Goal: Check status

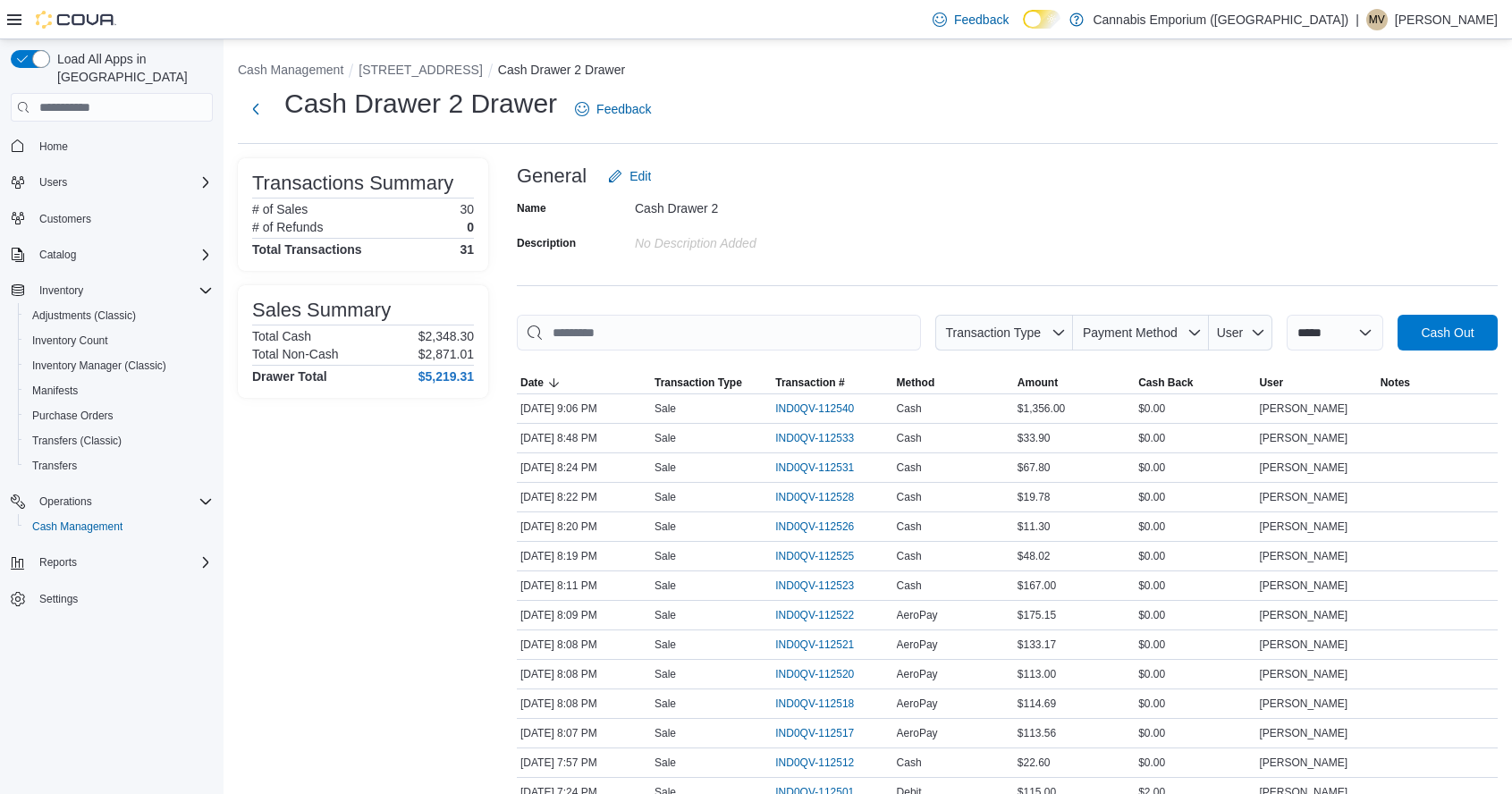
scroll to position [483, 0]
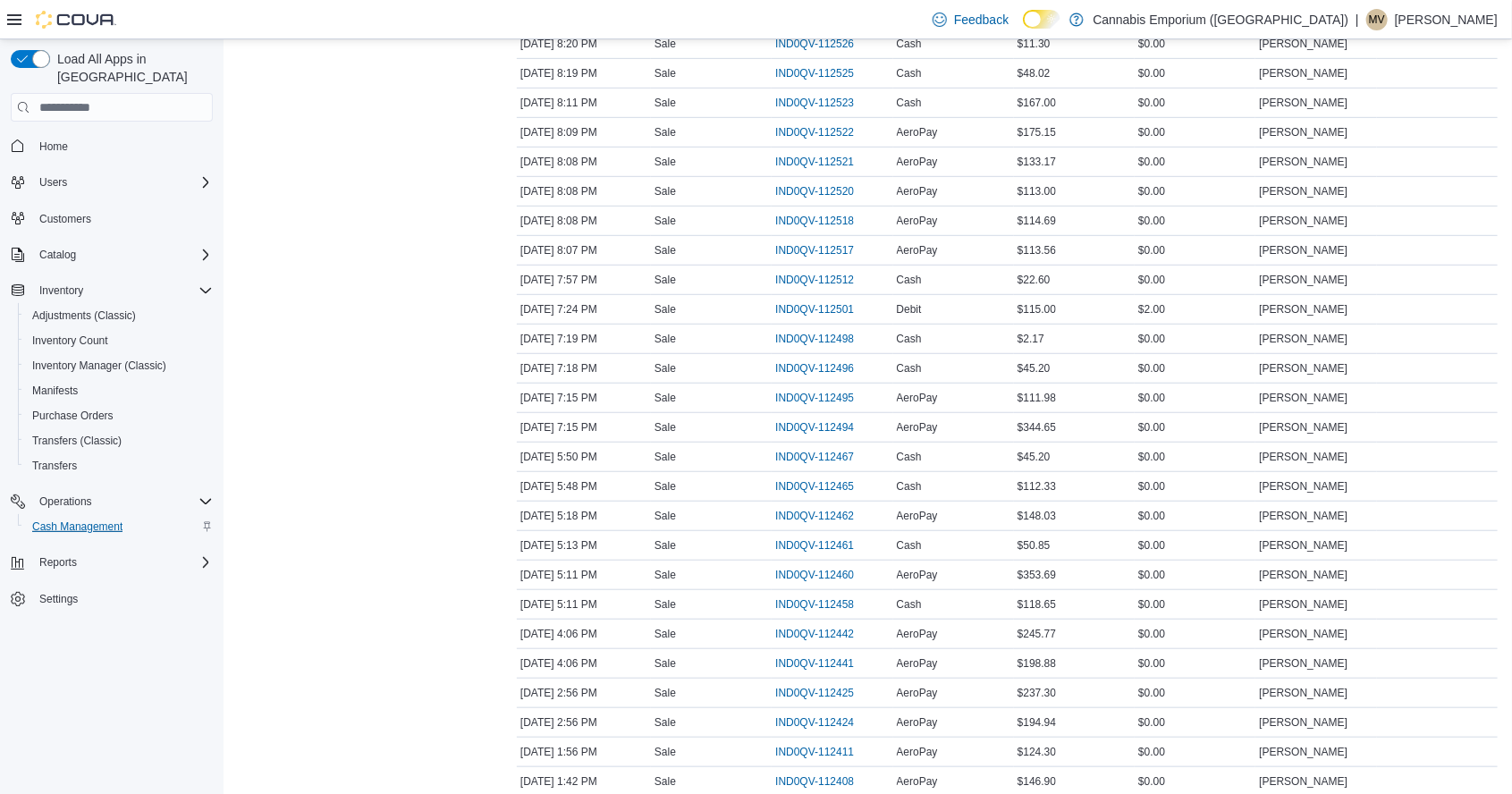
click at [108, 520] on span "Cash Management" at bounding box center [77, 526] width 90 height 22
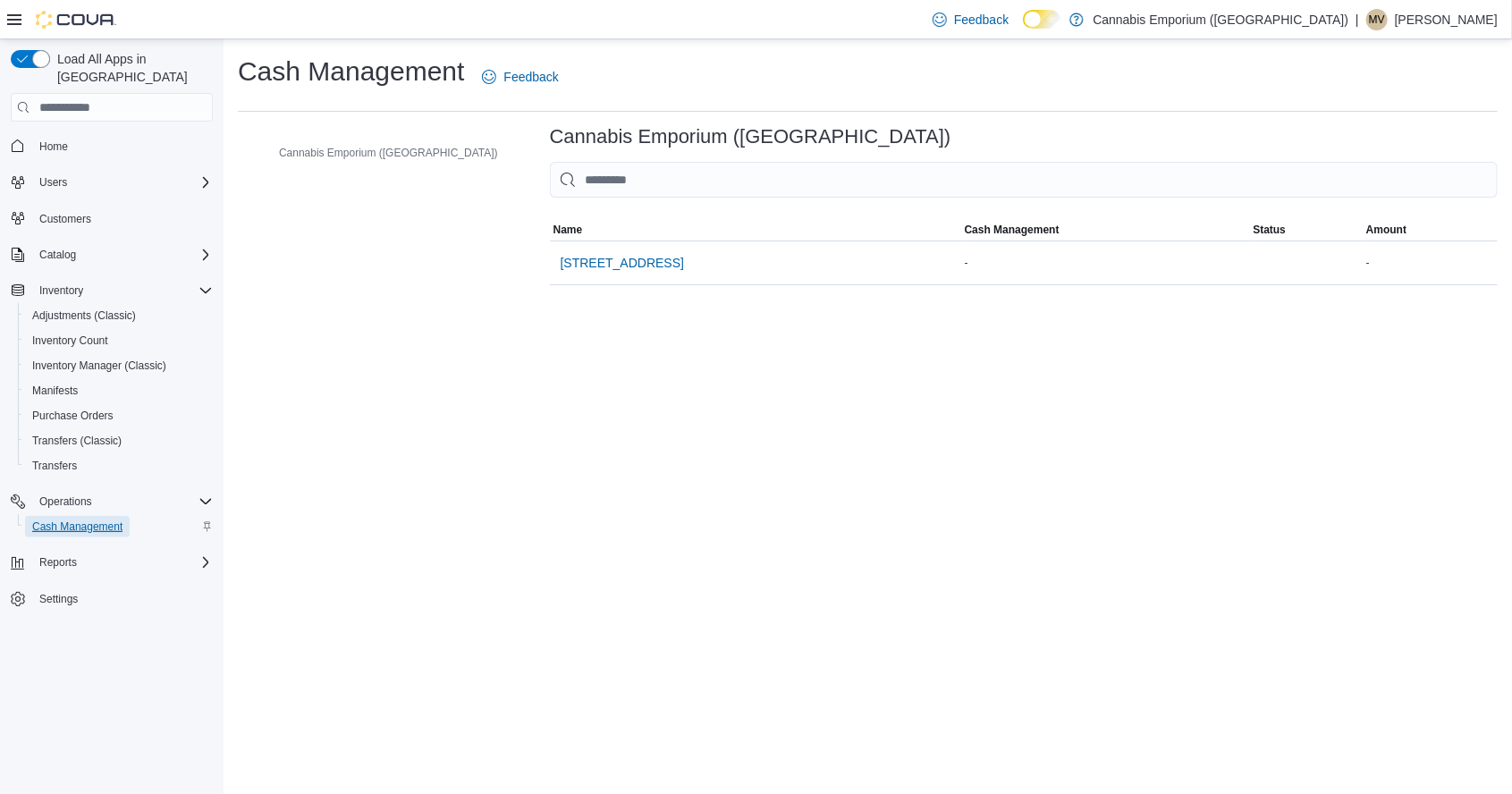
scroll to position [86, 0]
click at [560, 254] on span "[STREET_ADDRESS]" at bounding box center [622, 262] width 123 height 18
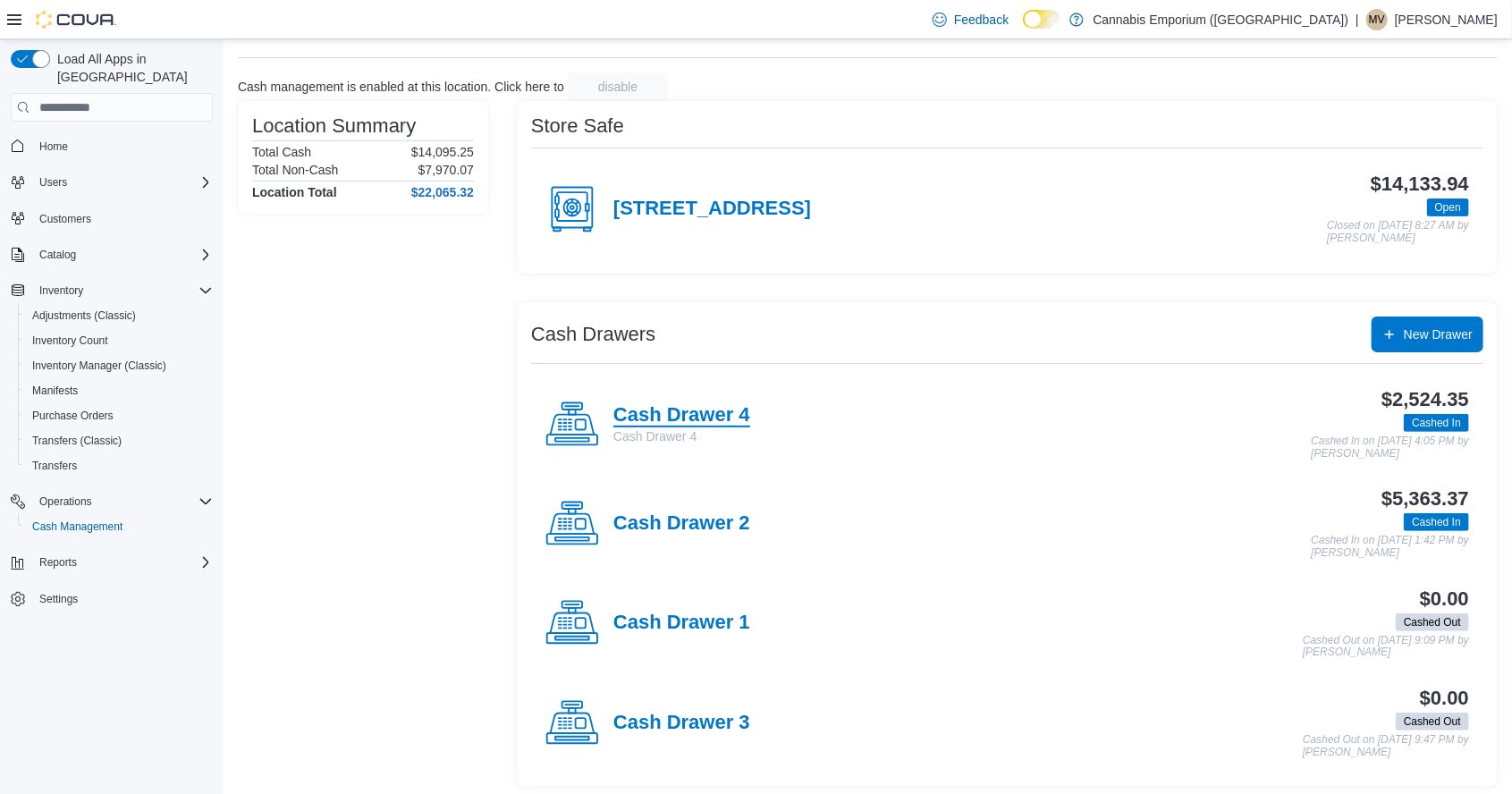
click at [713, 417] on h4 "Cash Drawer 4" at bounding box center [681, 415] width 137 height 24
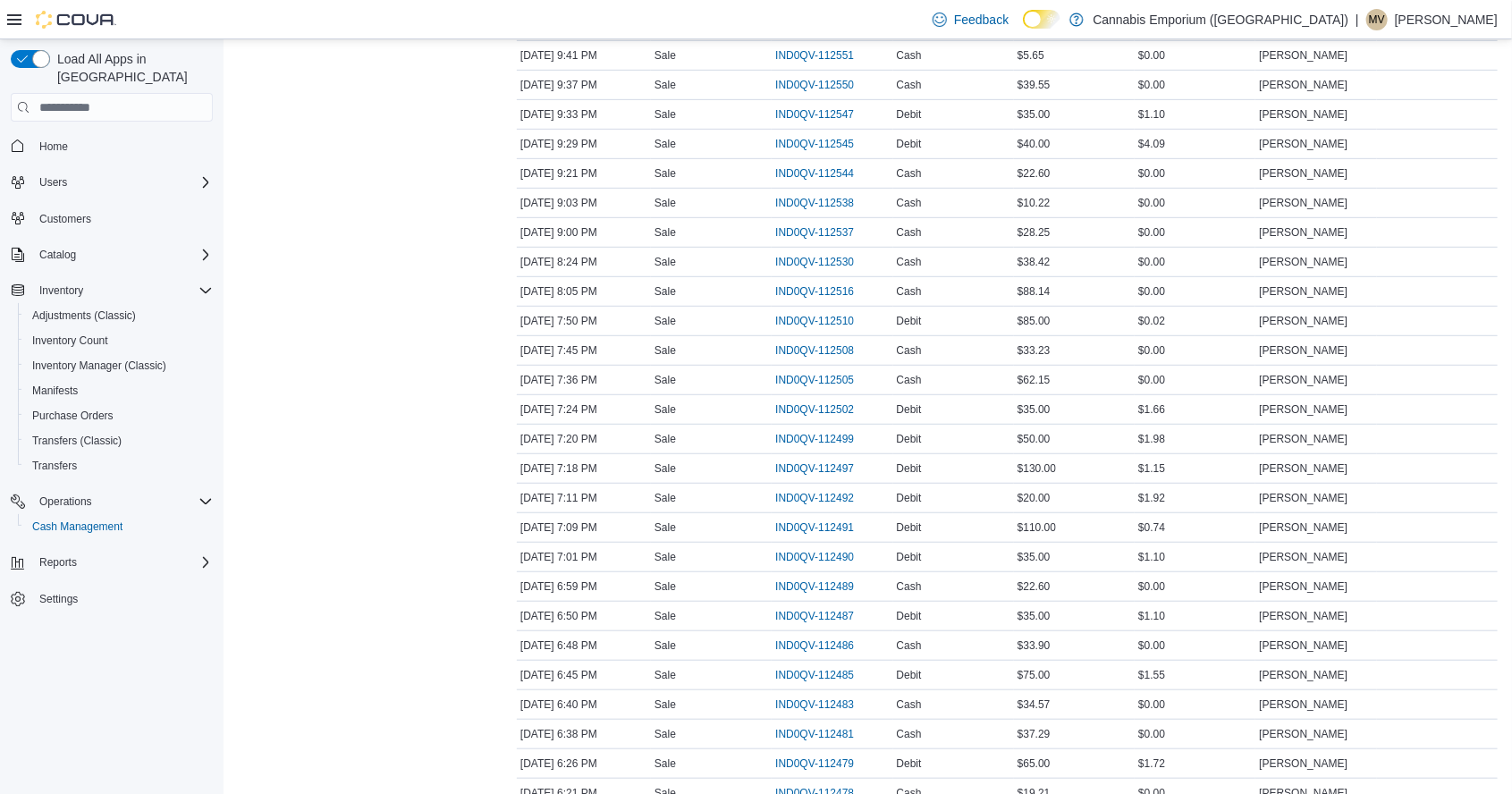
scroll to position [437, 0]
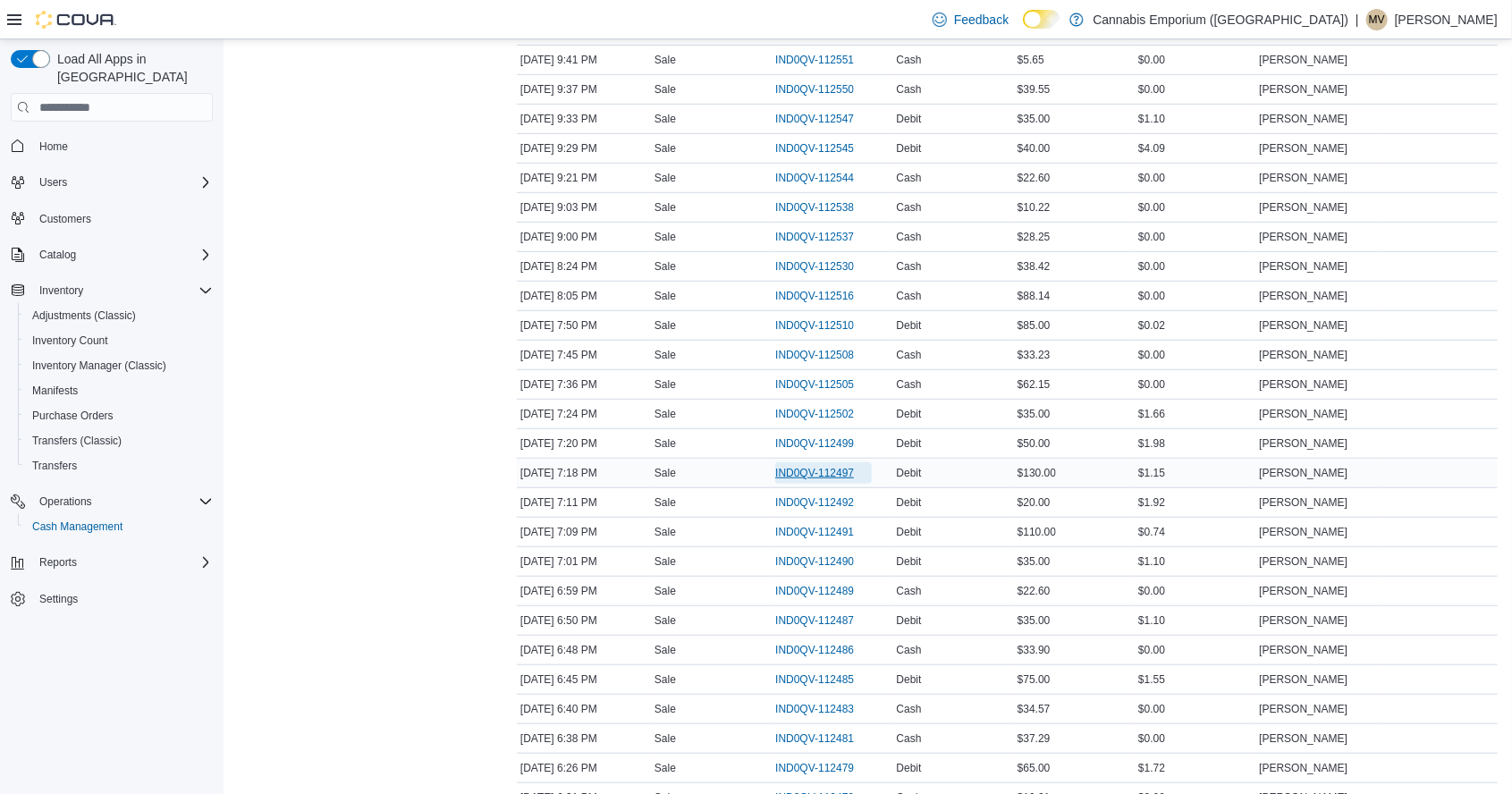
click at [822, 477] on span "IND0QV-112497" at bounding box center [814, 472] width 79 height 14
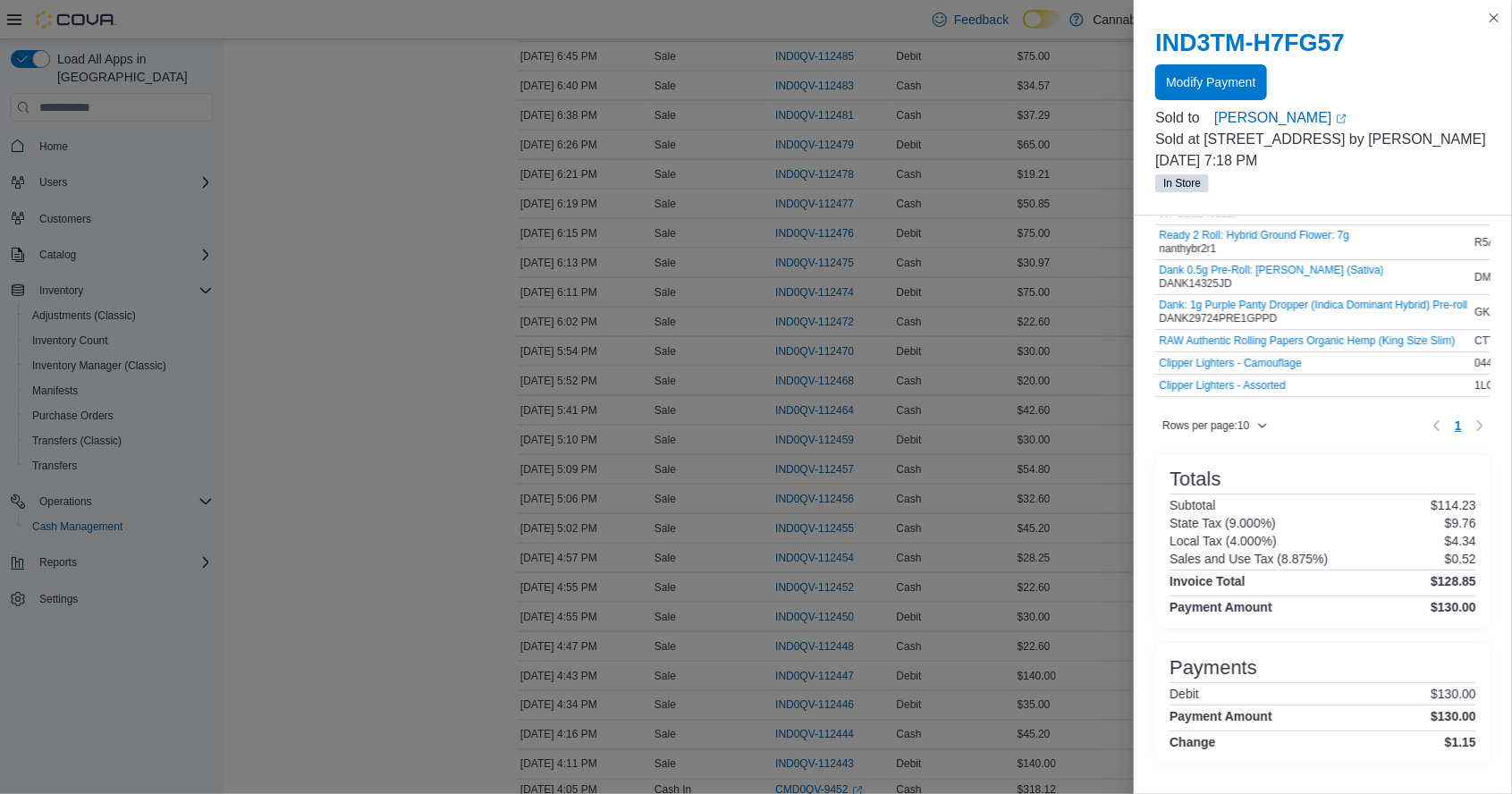
scroll to position [75, 0]
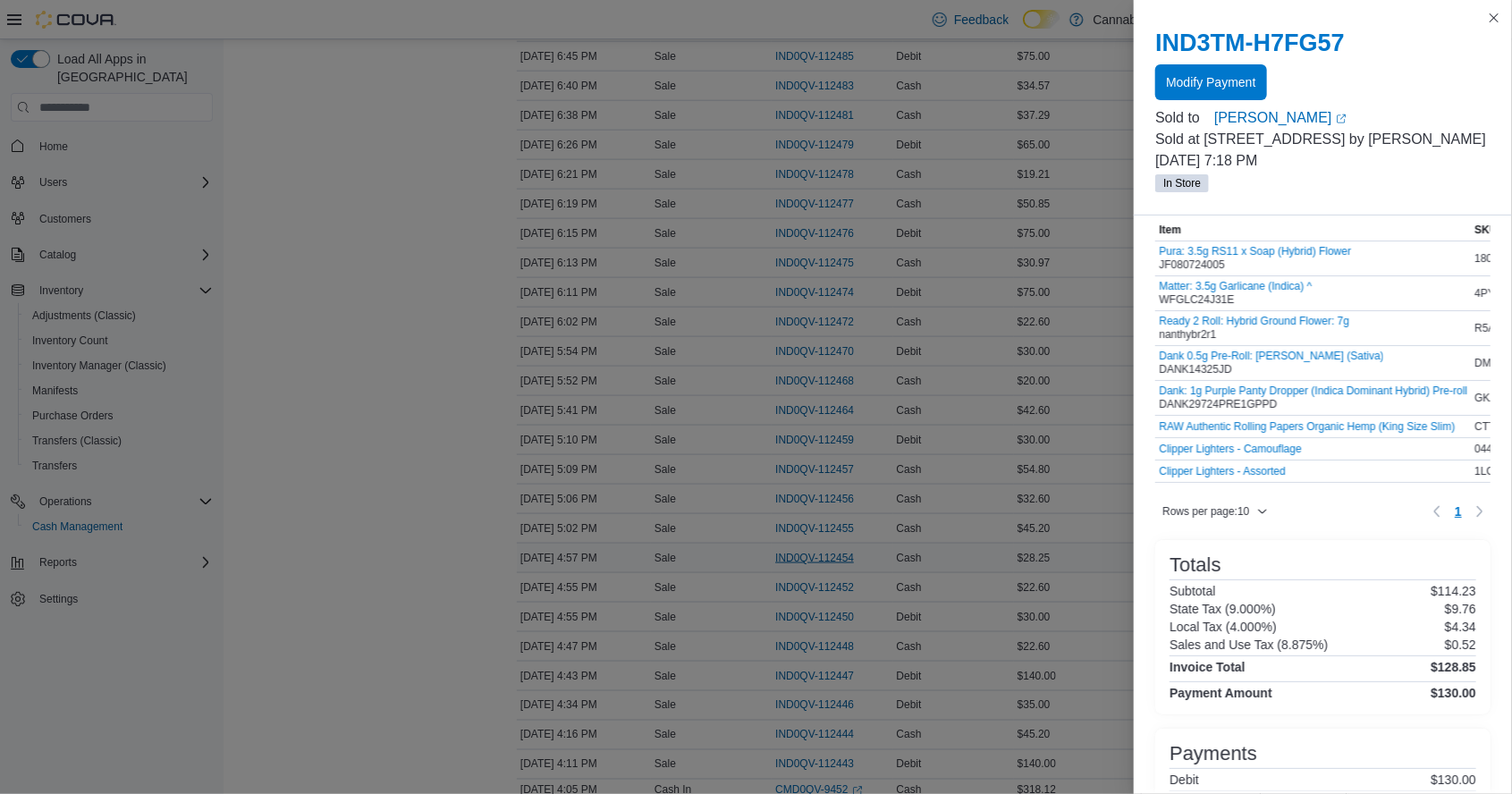
click at [867, 553] on icon "button" at bounding box center [866, 557] width 10 height 10
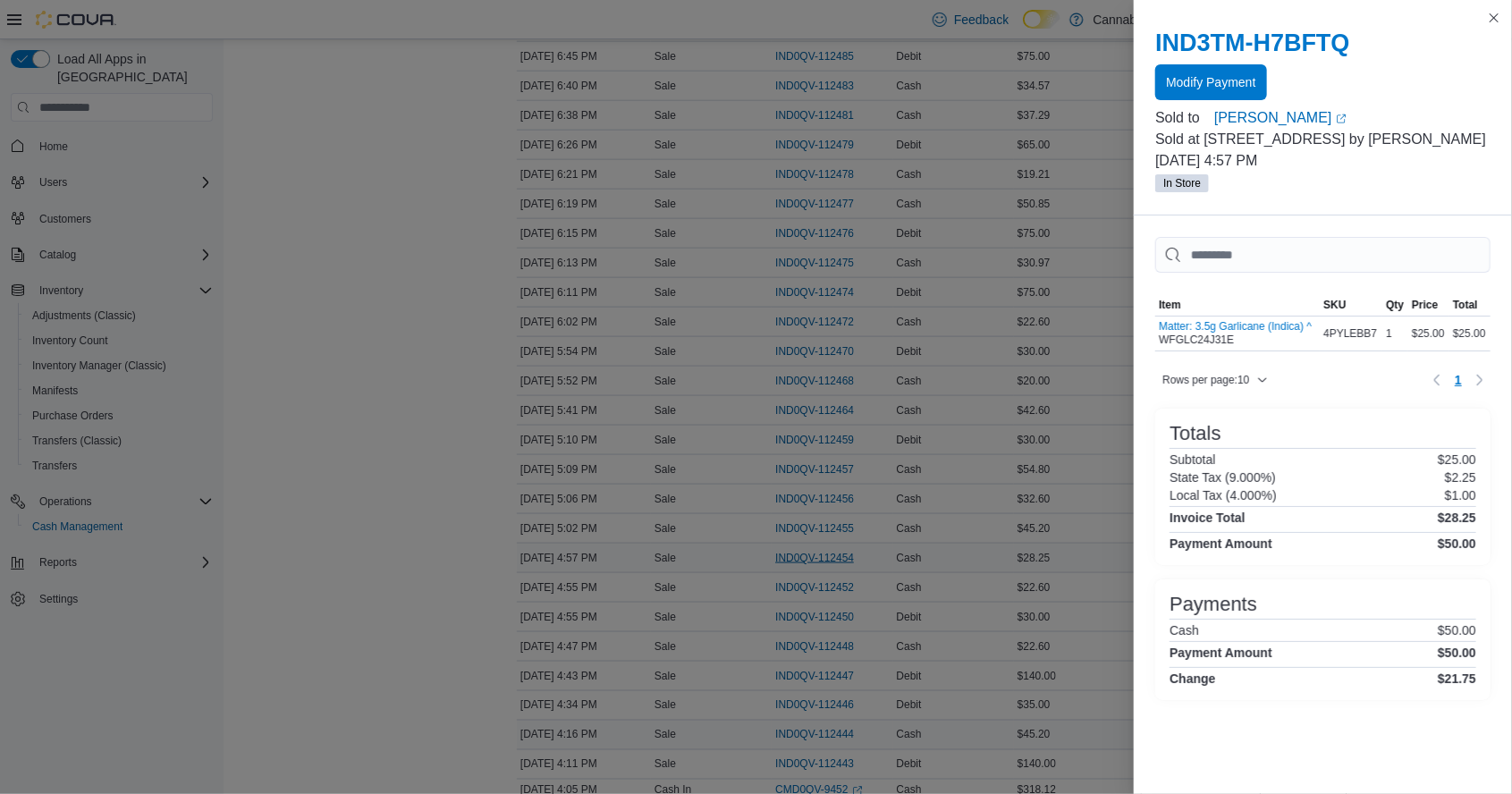
click at [1044, 724] on div "$45.20" at bounding box center [1074, 734] width 121 height 22
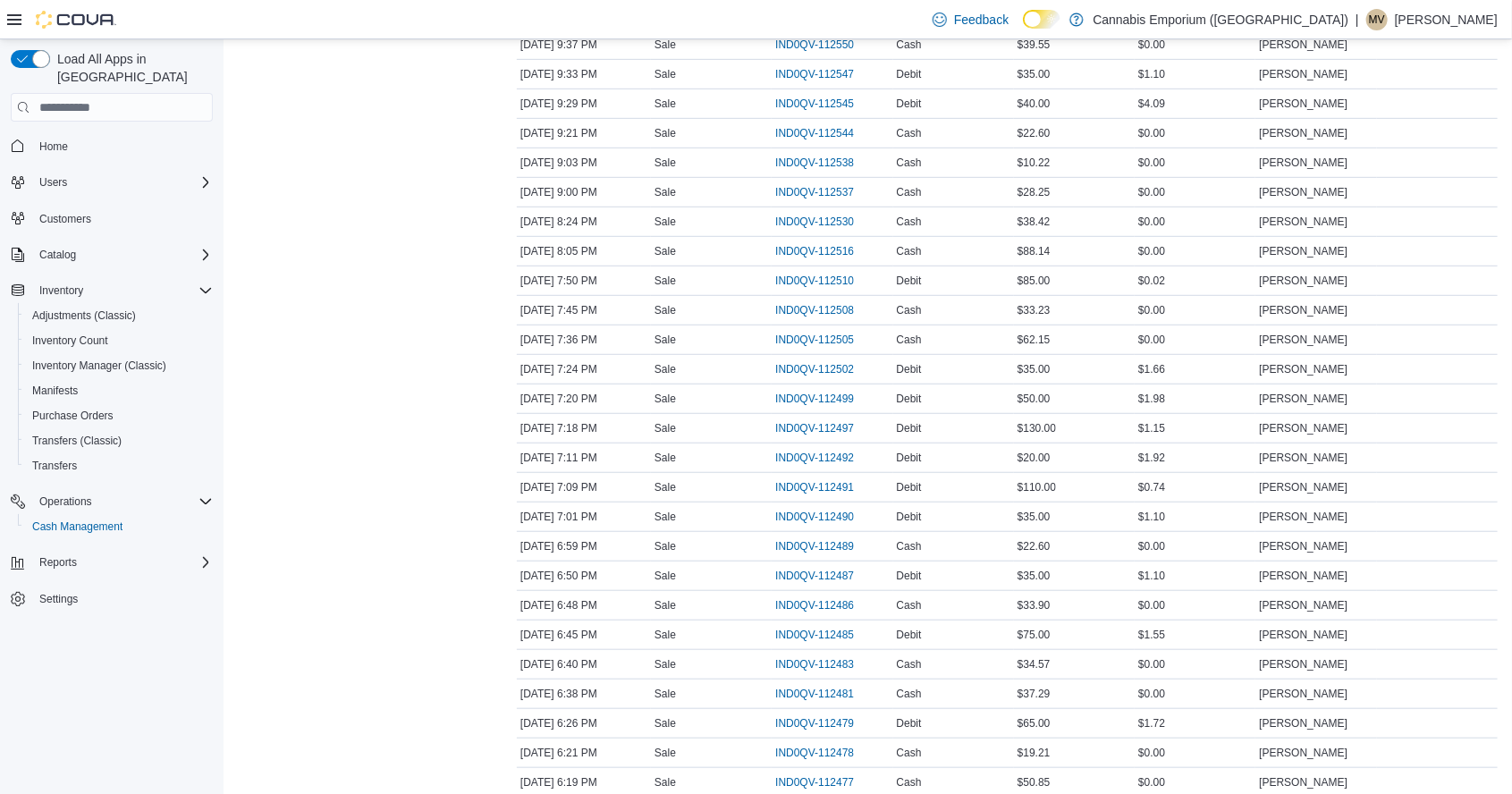
scroll to position [0, 0]
